Goal: Task Accomplishment & Management: Manage account settings

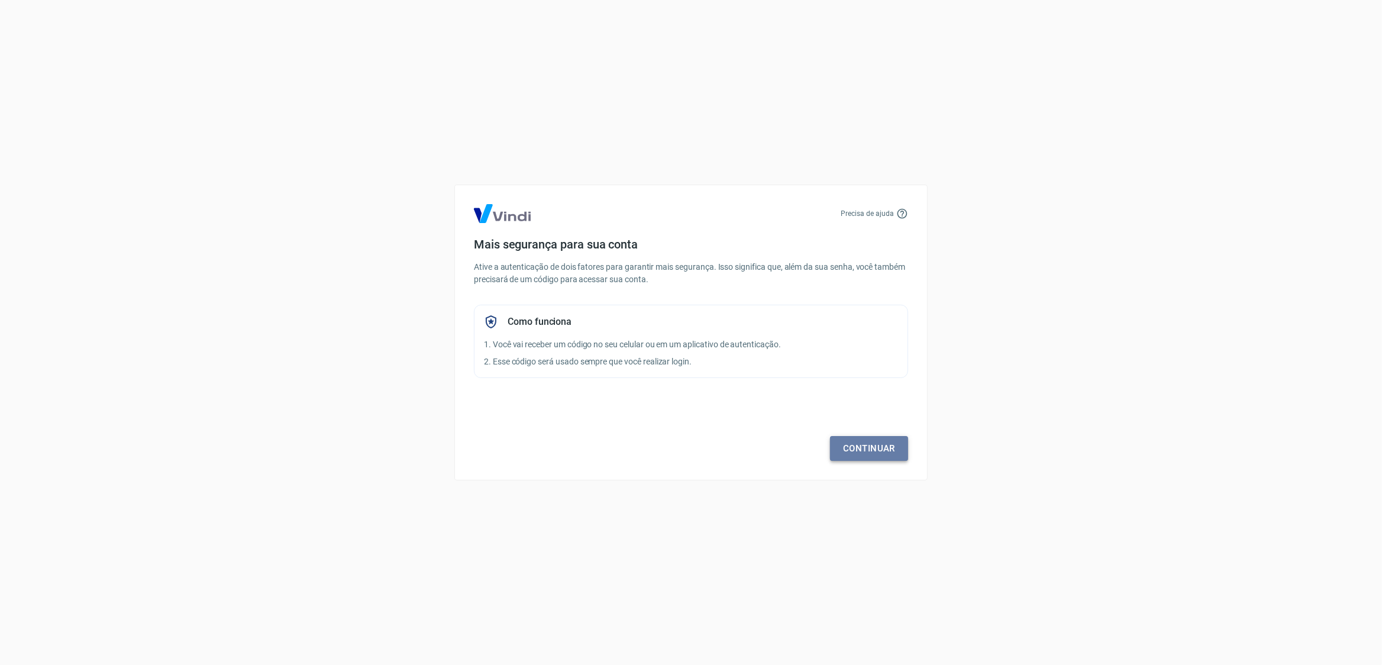
click at [866, 446] on link "Continuar" at bounding box center [869, 448] width 78 height 25
